Goal: Navigation & Orientation: Find specific page/section

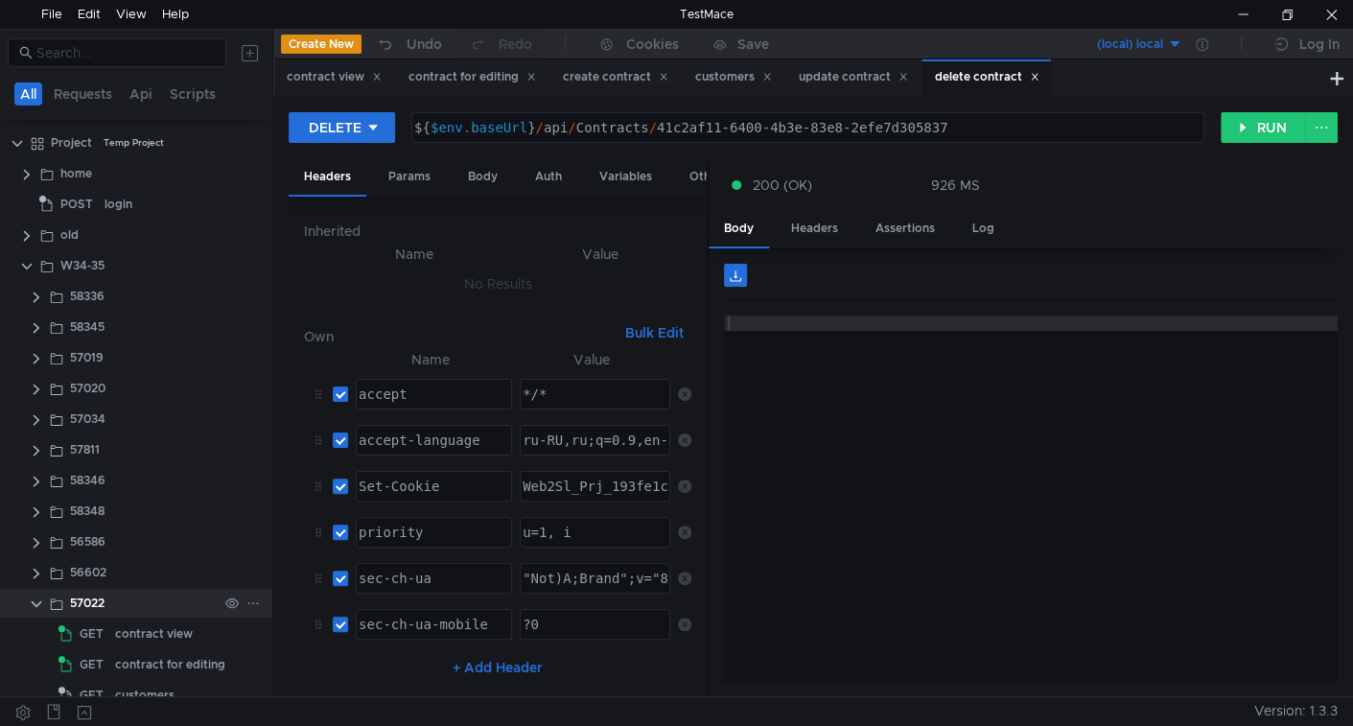
scroll to position [175, 0]
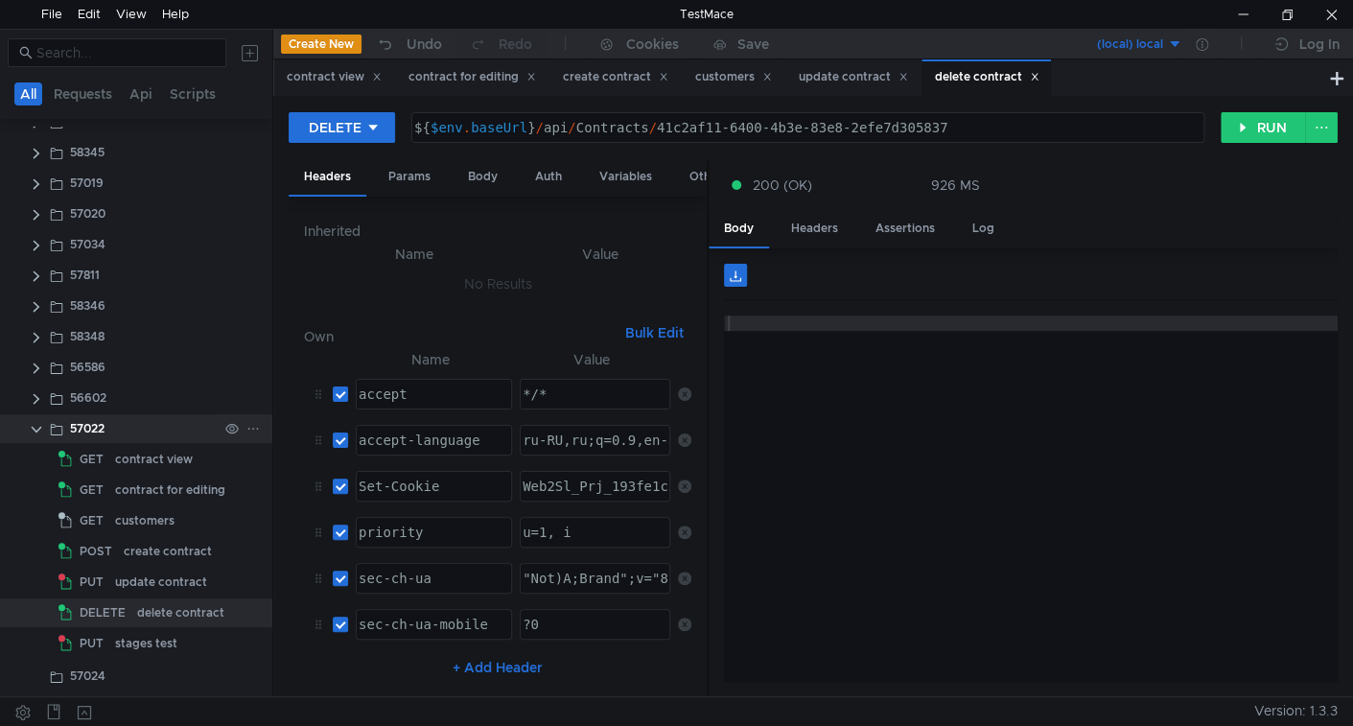
click at [35, 430] on clr-icon at bounding box center [36, 429] width 15 height 15
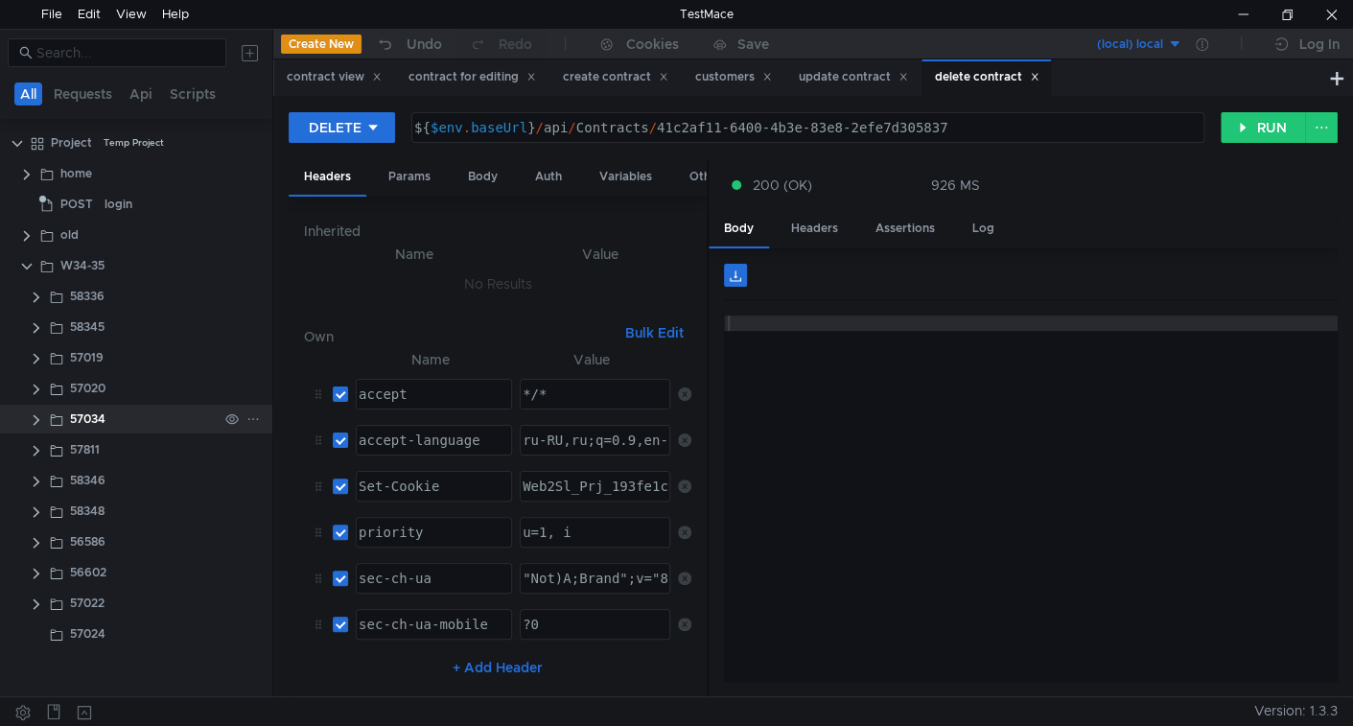
scroll to position [0, 0]
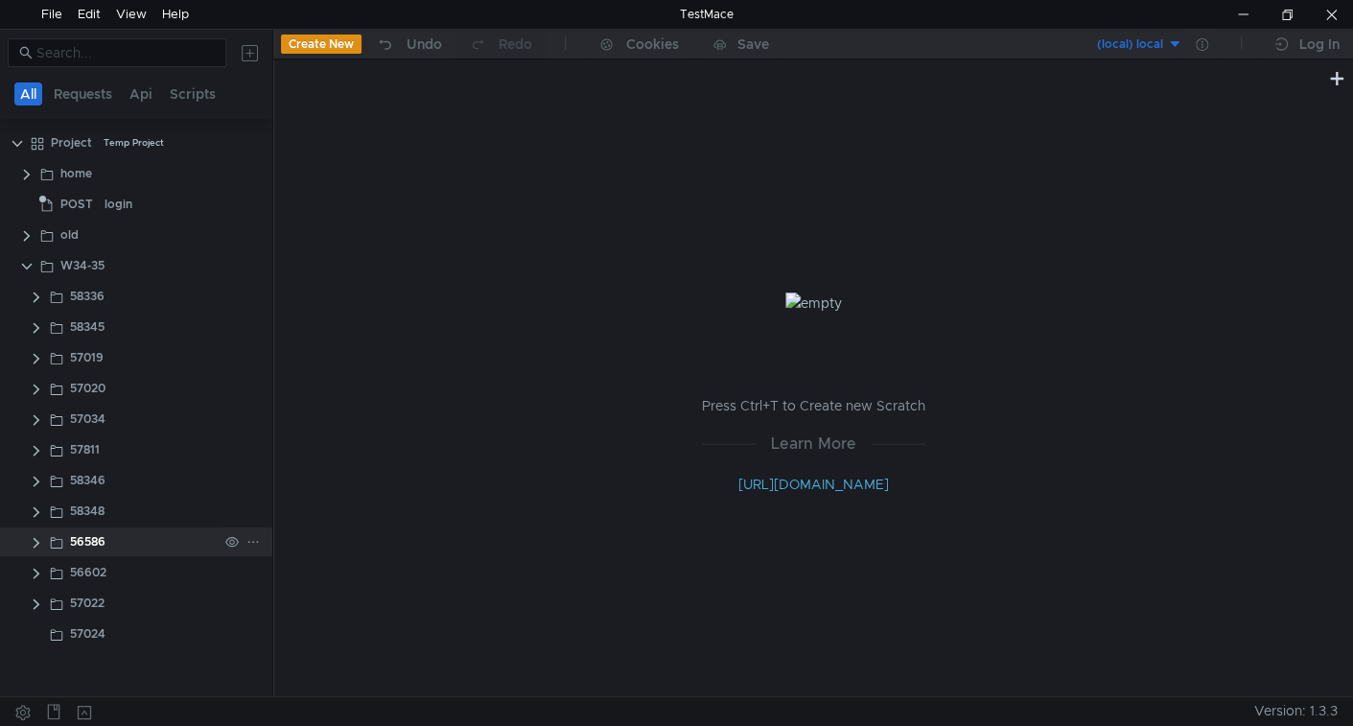
click at [37, 545] on clr-icon at bounding box center [36, 542] width 15 height 15
click at [36, 511] on clr-icon at bounding box center [36, 511] width 15 height 15
click at [34, 477] on clr-icon at bounding box center [36, 481] width 15 height 15
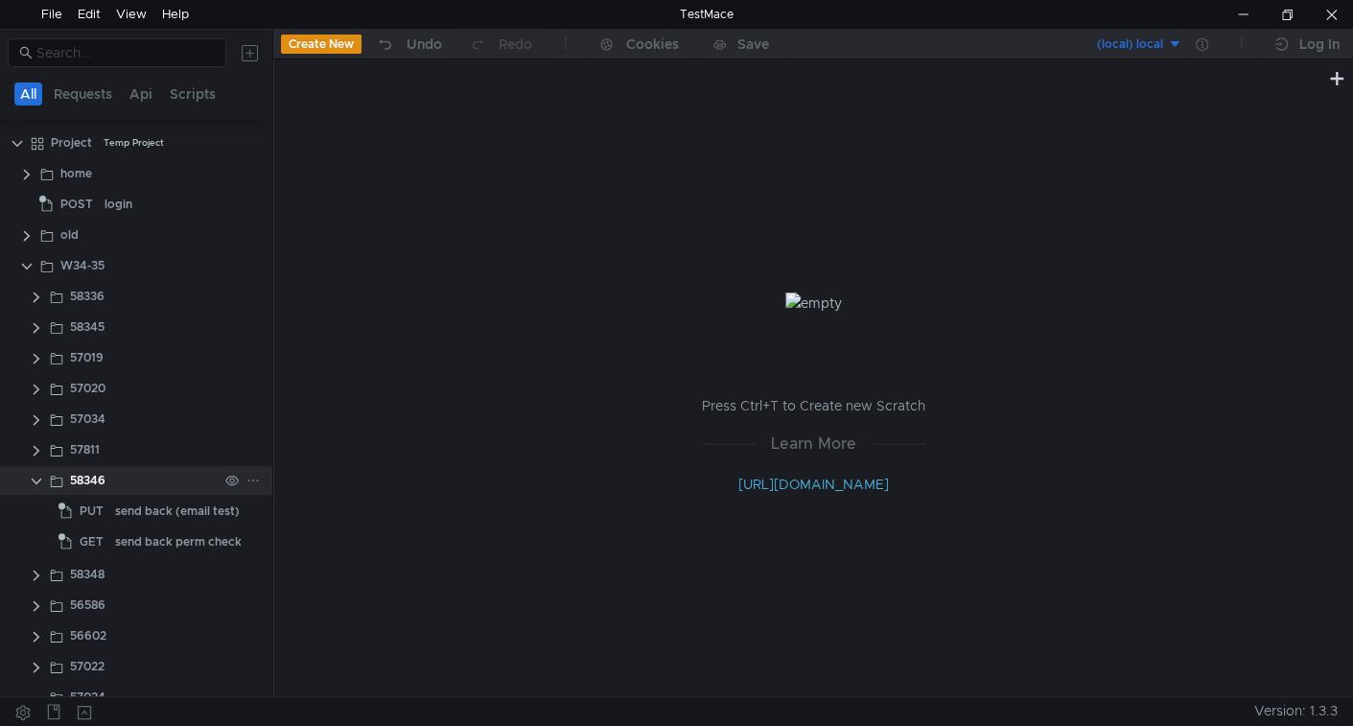
click at [34, 477] on clr-icon at bounding box center [36, 481] width 15 height 15
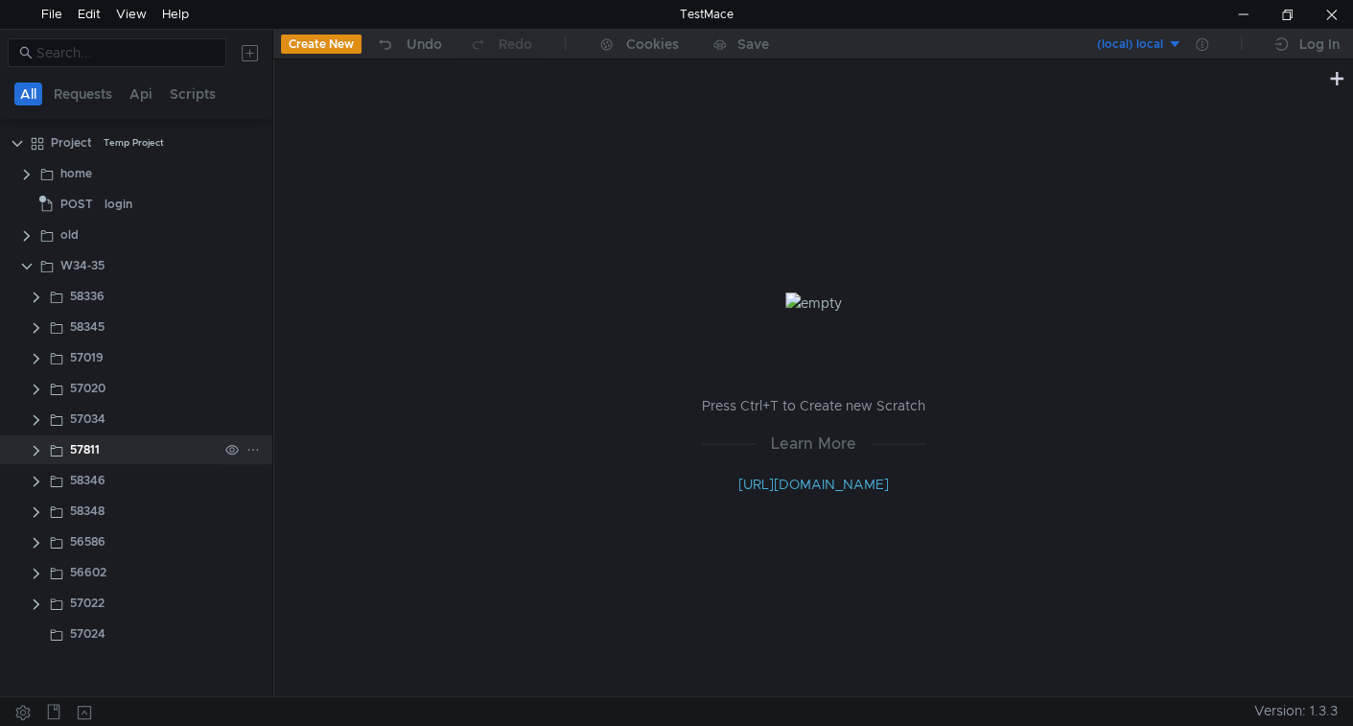
click at [36, 451] on clr-icon at bounding box center [36, 450] width 15 height 15
click at [37, 420] on clr-icon at bounding box center [36, 419] width 15 height 15
click at [179, 443] on div "6.16 report" at bounding box center [155, 449] width 62 height 29
